Goal: Find specific page/section: Find specific page/section

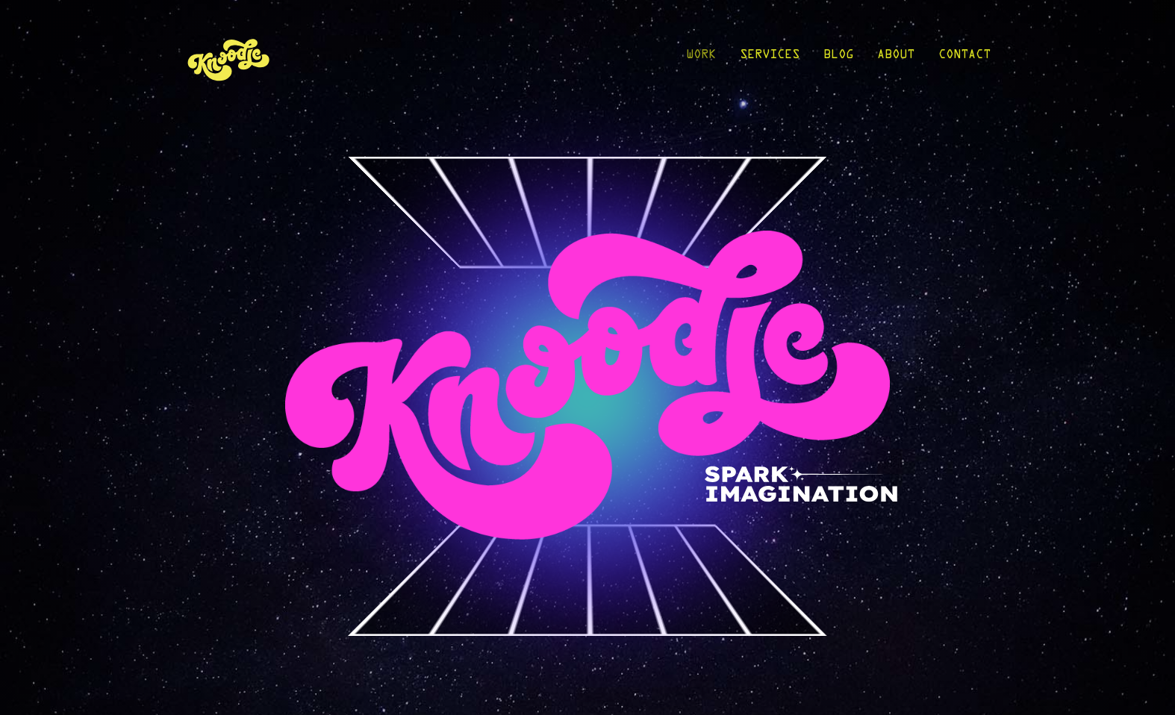
click at [704, 59] on link "Work" at bounding box center [701, 58] width 30 height 69
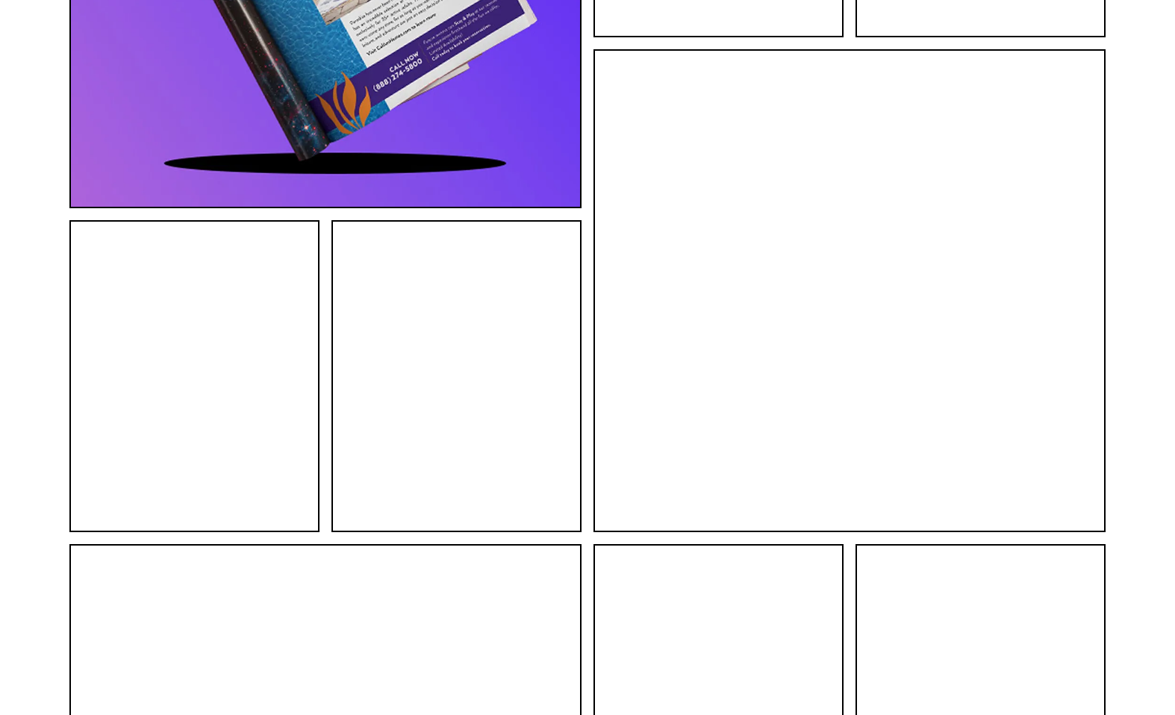
scroll to position [4735, 0]
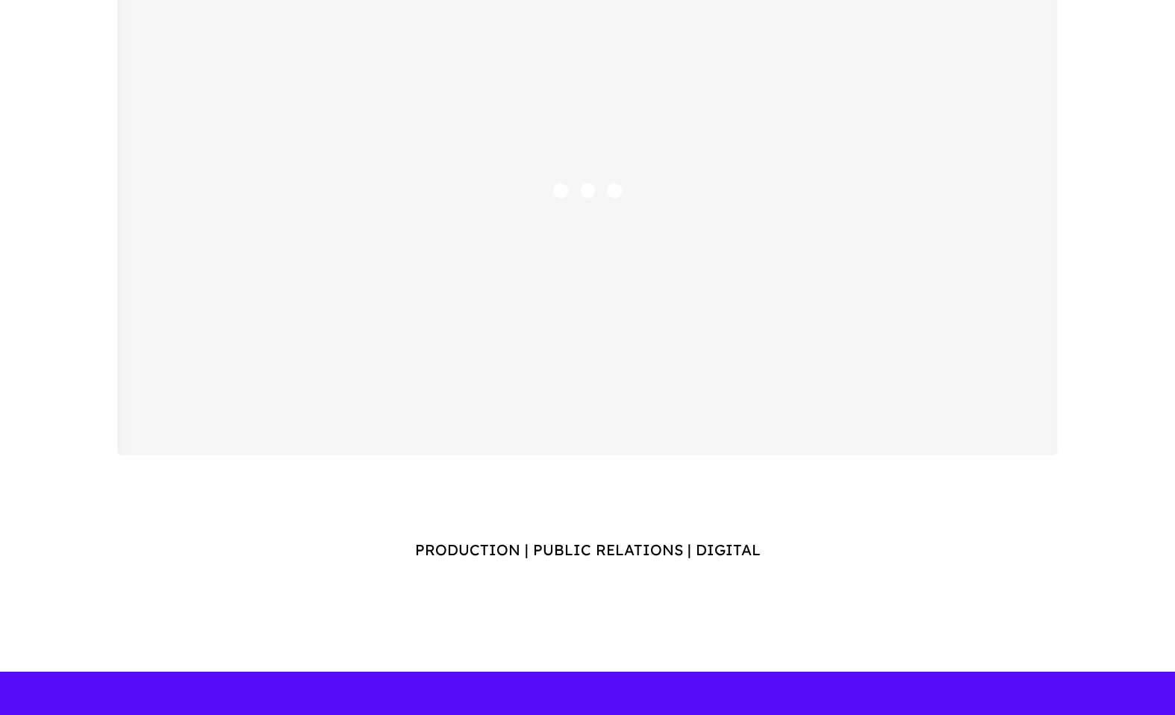
scroll to position [131, 0]
